Goal: Task Accomplishment & Management: Manage account settings

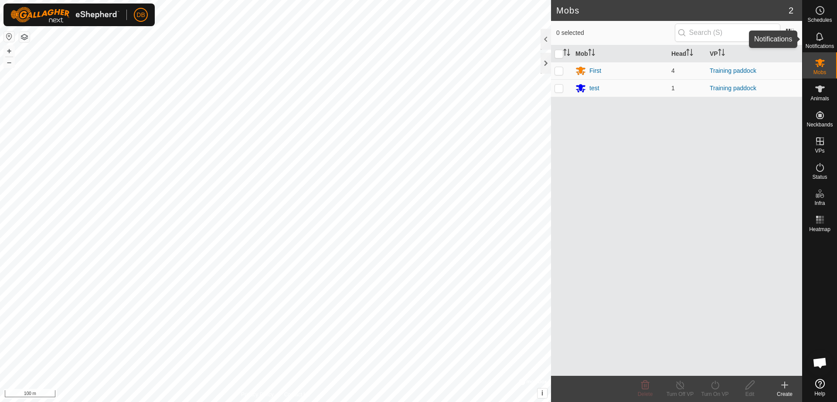
click at [827, 44] on span "Notifications" at bounding box center [820, 46] width 28 height 5
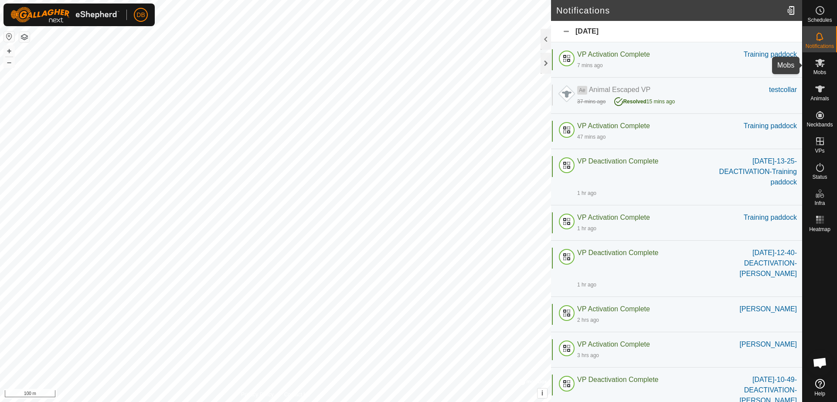
click at [818, 70] on span "Mobs" at bounding box center [820, 72] width 13 height 5
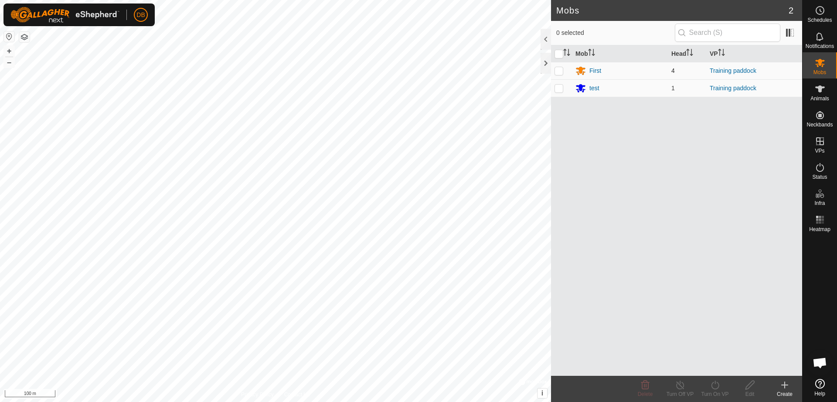
click at [558, 72] on p-checkbox at bounding box center [559, 70] width 9 height 7
checkbox input "true"
click at [736, 72] on link "Training paddock" at bounding box center [733, 70] width 47 height 7
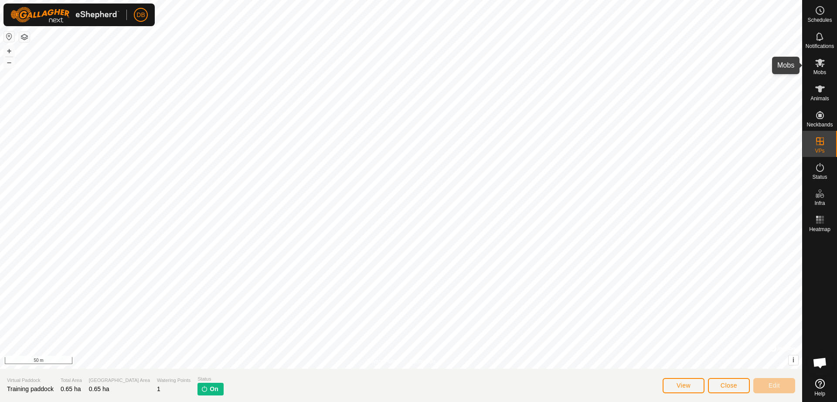
click at [819, 68] on icon at bounding box center [820, 63] width 10 height 10
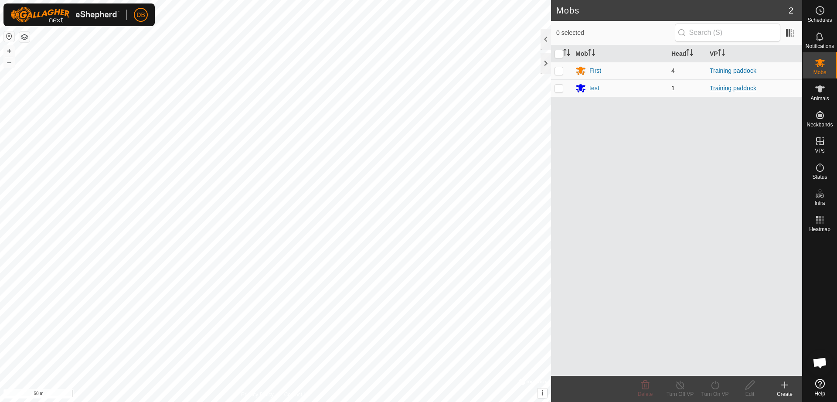
click at [730, 88] on link "Training paddock" at bounding box center [733, 88] width 47 height 7
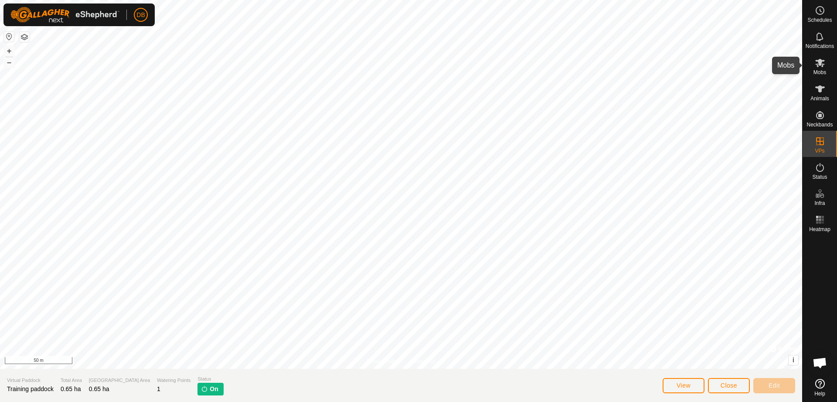
click at [819, 65] on icon at bounding box center [820, 63] width 10 height 8
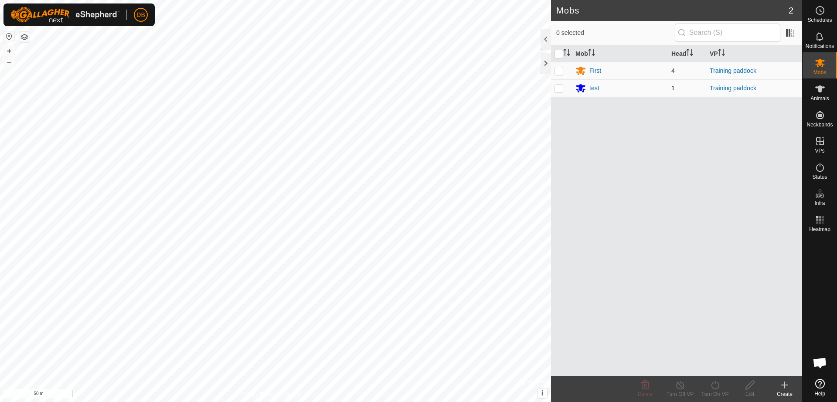
click at [563, 87] on p-checkbox at bounding box center [559, 88] width 9 height 7
checkbox input "true"
click at [596, 90] on div "test" at bounding box center [595, 88] width 10 height 9
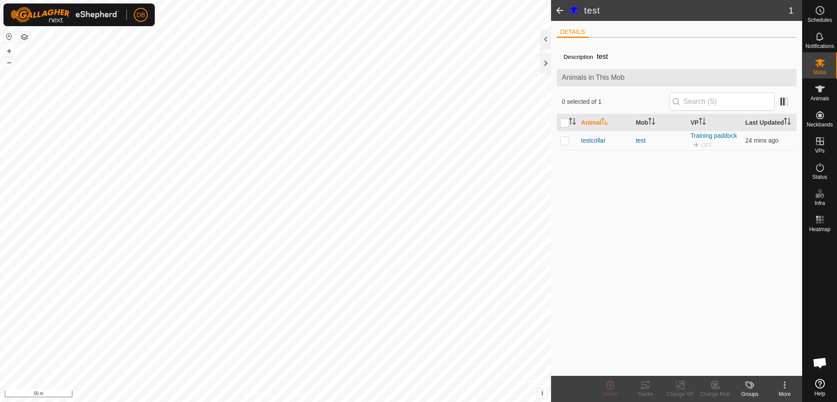
click at [558, 10] on span at bounding box center [559, 10] width 17 height 21
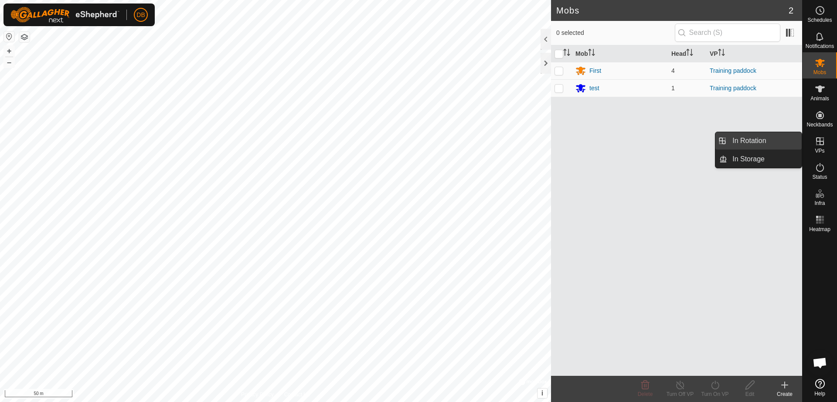
click at [754, 139] on link "In Rotation" at bounding box center [764, 140] width 75 height 17
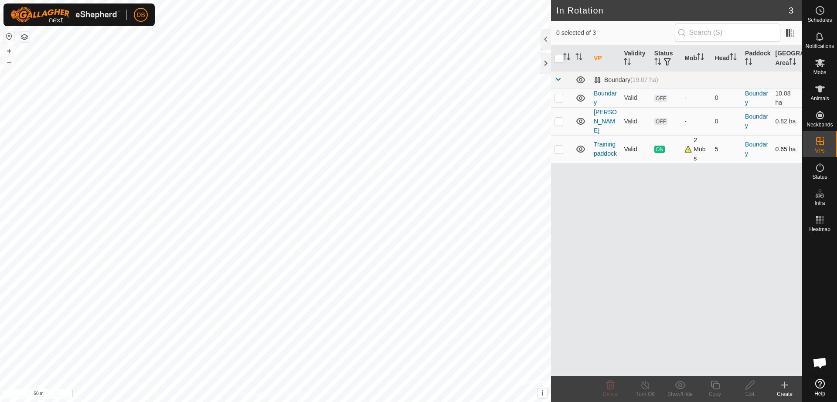
click at [689, 146] on div "2 Mobs" at bounding box center [696, 149] width 23 height 27
click at [558, 146] on p-checkbox at bounding box center [559, 149] width 9 height 7
click at [559, 146] on p-checkbox at bounding box center [559, 149] width 9 height 7
checkbox input "false"
click at [823, 173] on es-activation-svg-icon at bounding box center [820, 167] width 16 height 14
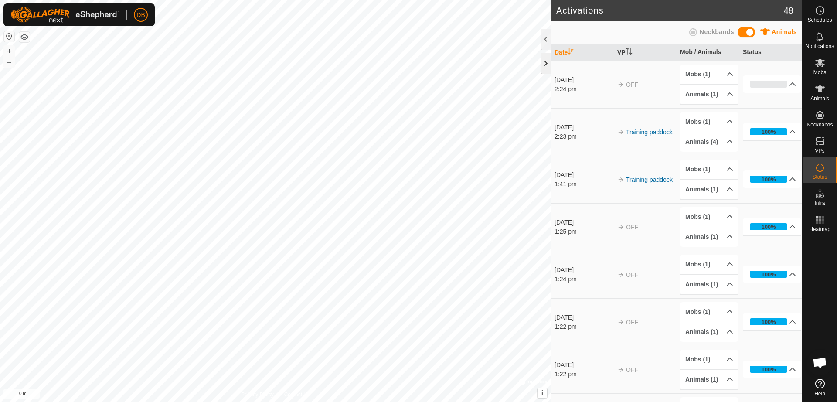
click at [546, 63] on div at bounding box center [546, 63] width 10 height 21
